Goal: Use online tool/utility: Utilize a website feature to perform a specific function

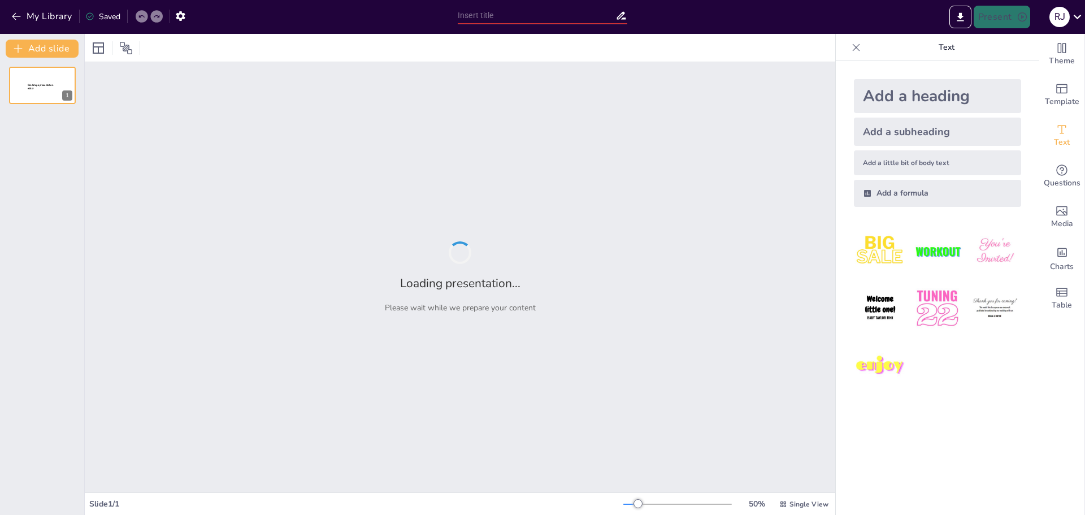
type input "La Revolución Industrial: Un Cambio de Paradigma en la Producción"
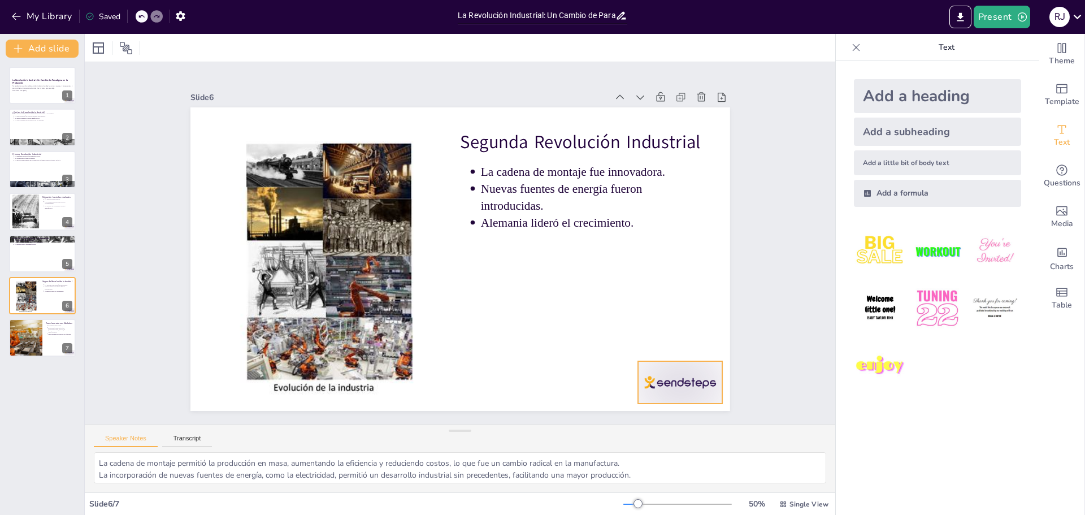
type textarea "Las innovaciones y cambios sociales no se limitaron a [GEOGRAPHIC_DATA], sino q…"
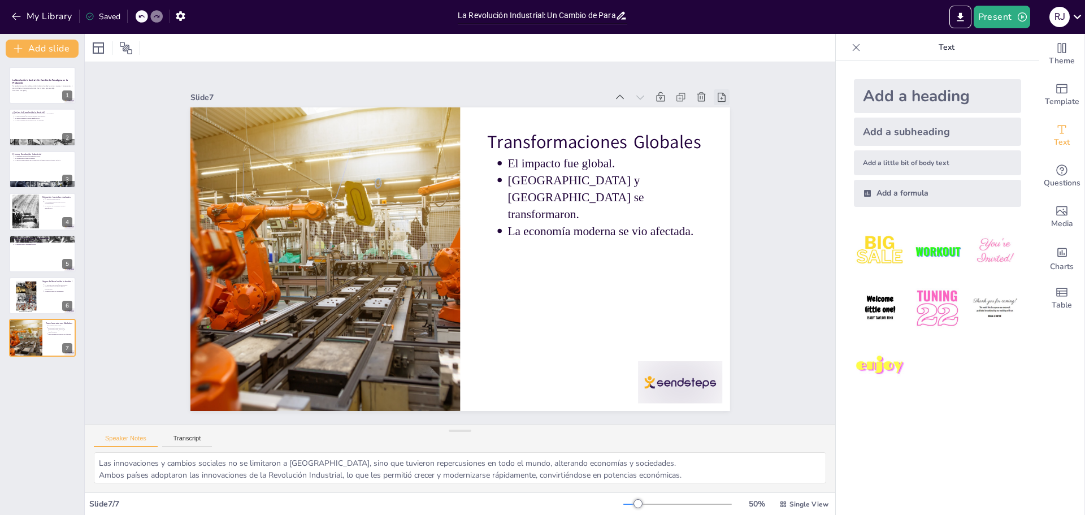
click at [707, 415] on icon at bounding box center [699, 422] width 15 height 15
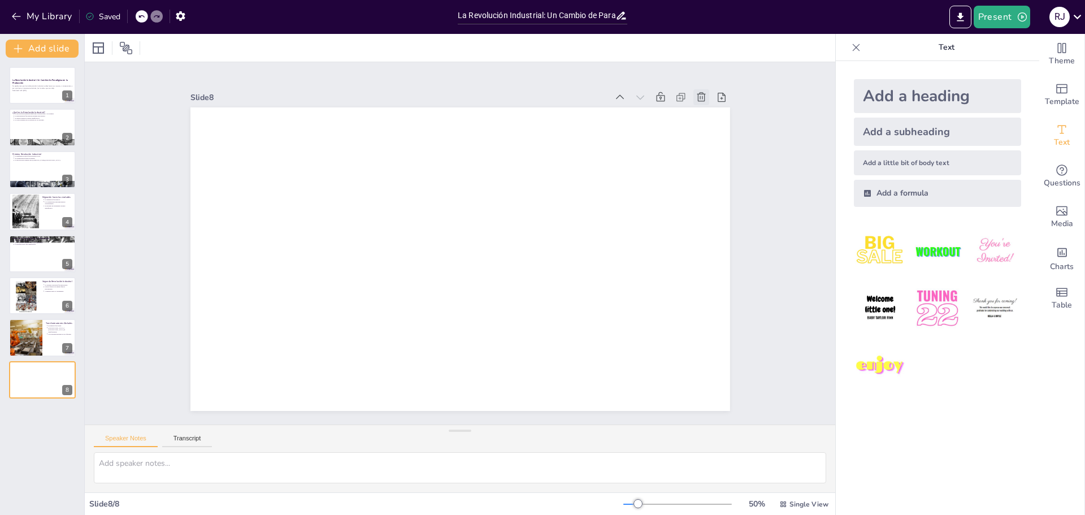
click at [712, 345] on icon at bounding box center [720, 353] width 16 height 16
type textarea "Las innovaciones y cambios sociales no se limitaron a [GEOGRAPHIC_DATA], sino q…"
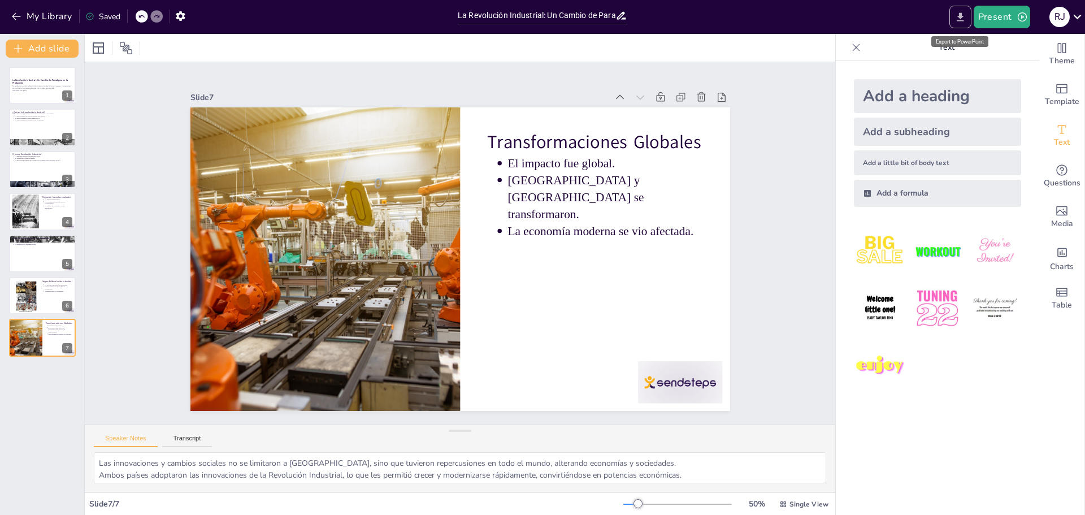
click at [956, 21] on icon "Export to PowerPoint" at bounding box center [960, 17] width 12 height 12
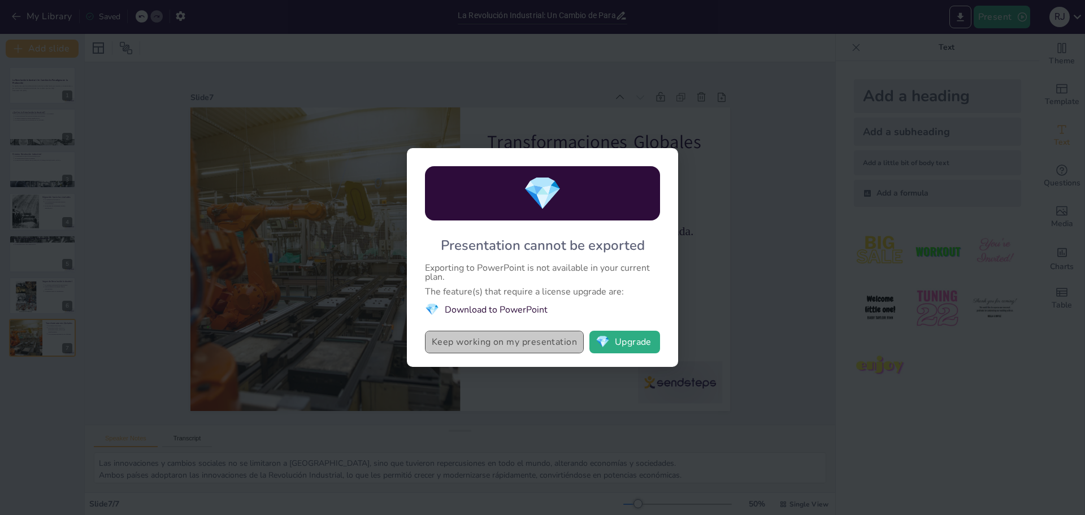
click at [497, 344] on button "Keep working on my presentation" at bounding box center [504, 342] width 159 height 23
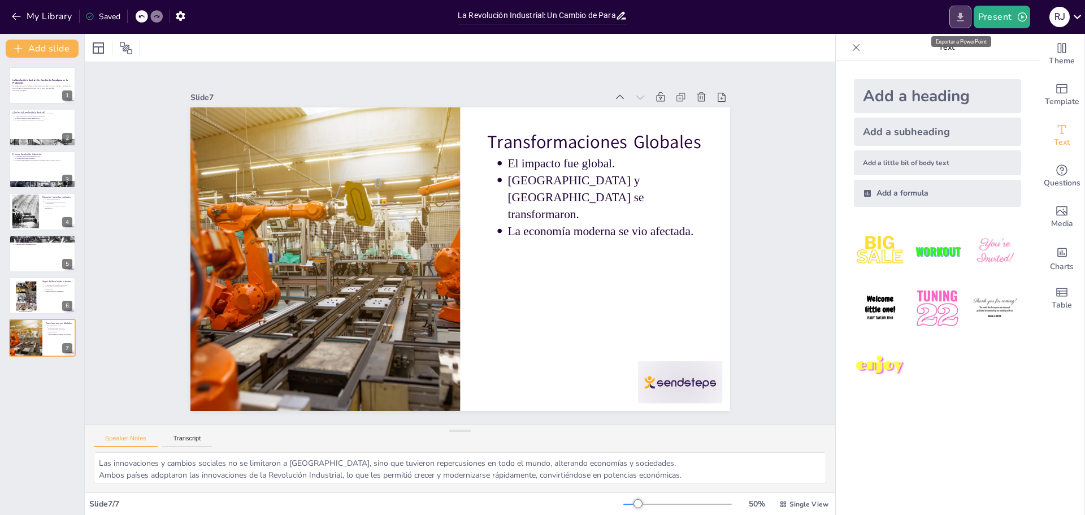
click at [961, 20] on icon "Export to PowerPoint" at bounding box center [960, 16] width 7 height 8
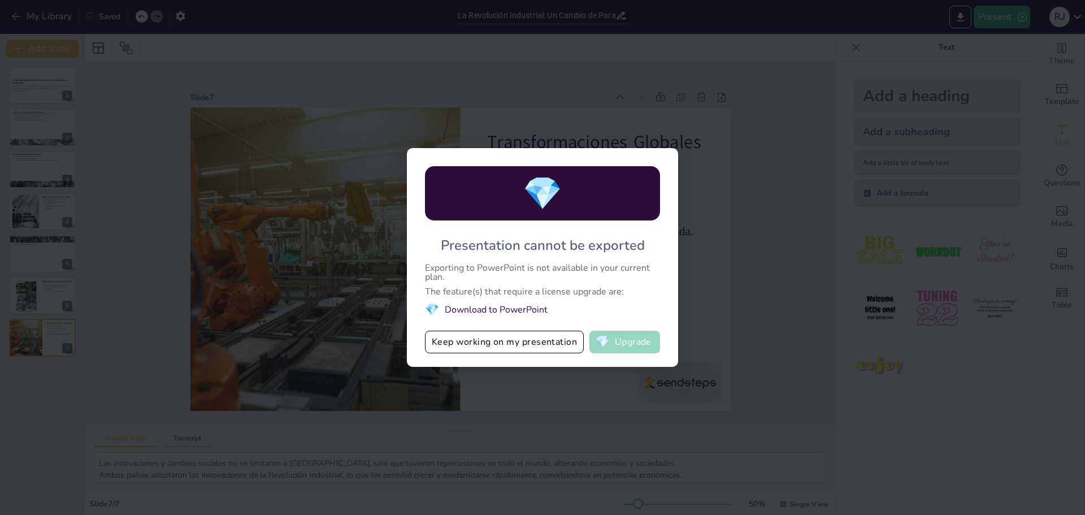
click at [638, 345] on button "💎 Upgrade" at bounding box center [624, 342] width 71 height 23
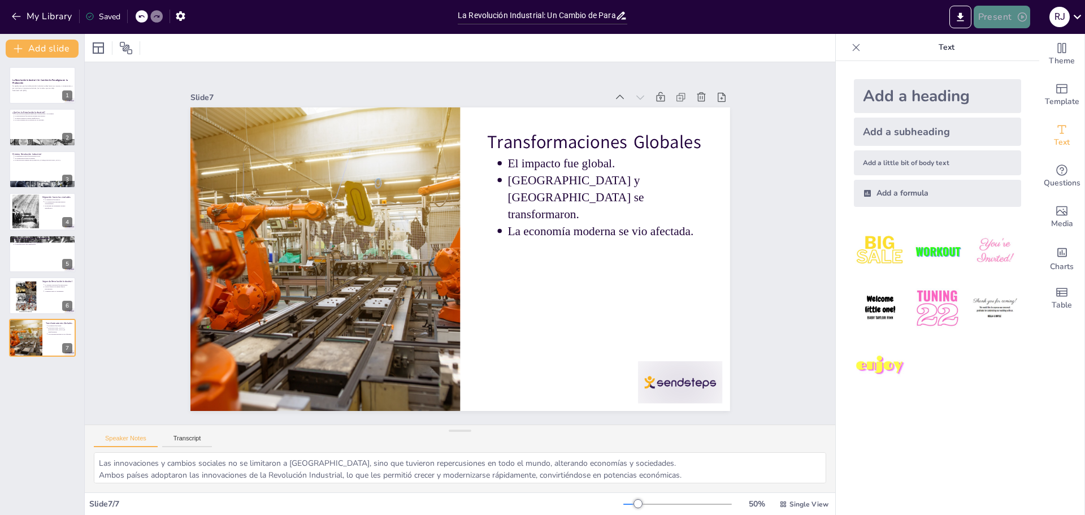
click at [1024, 24] on button "Present" at bounding box center [1001, 17] width 56 height 23
click at [1024, 44] on font "Presentación de vista previa" at bounding box center [1031, 42] width 94 height 8
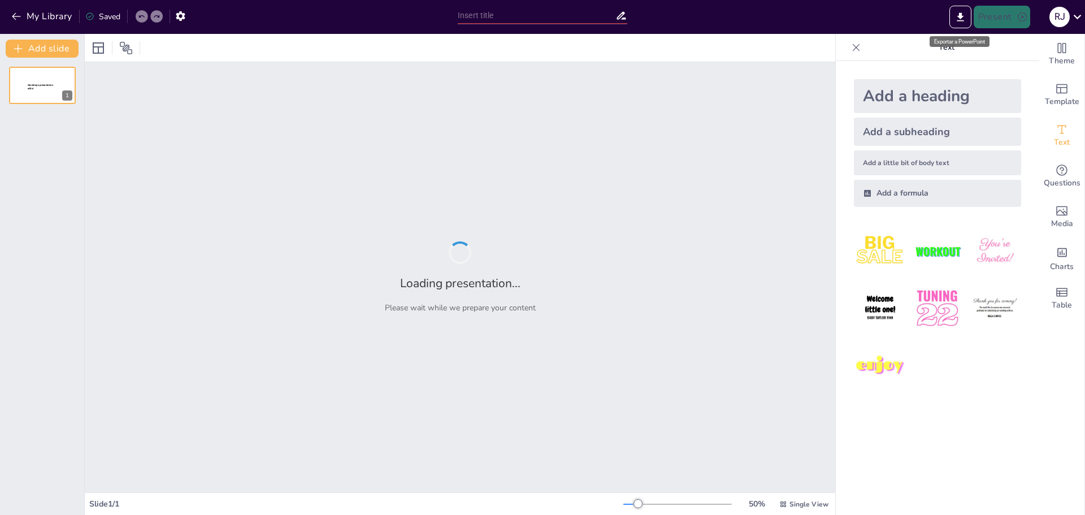
type input "La Revolución Industrial: Un Cambio de Paradigma en la Producción"
